Goal: Find specific page/section: Find specific page/section

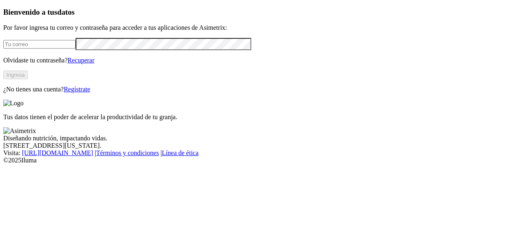
click at [74, 49] on input "email" at bounding box center [39, 44] width 72 height 9
type input "[EMAIL_ADDRESS][DOMAIN_NAME]"
click at [28, 79] on button "Ingresa" at bounding box center [15, 75] width 24 height 9
